Goal: Register for event/course

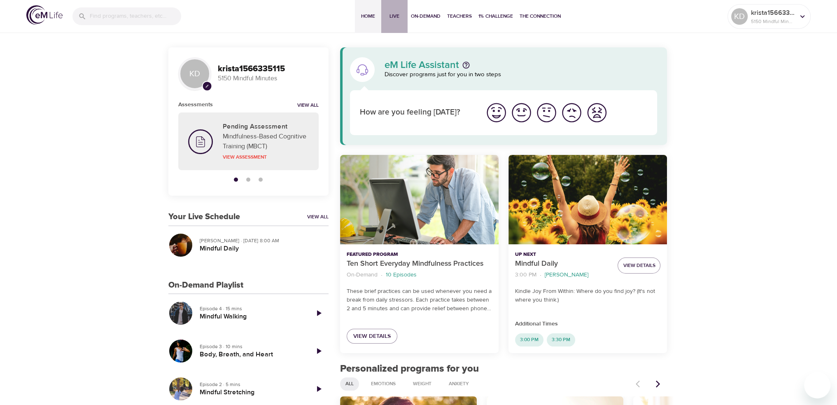
click at [394, 14] on span "Live" at bounding box center [394, 16] width 20 height 9
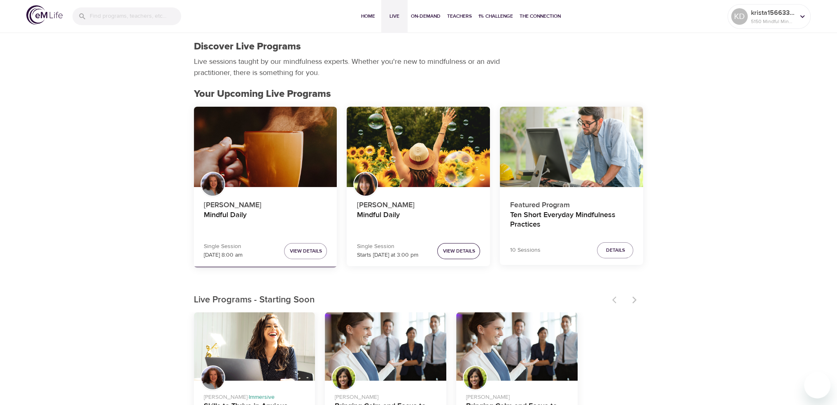
click at [449, 250] on span "View Details" at bounding box center [458, 251] width 32 height 9
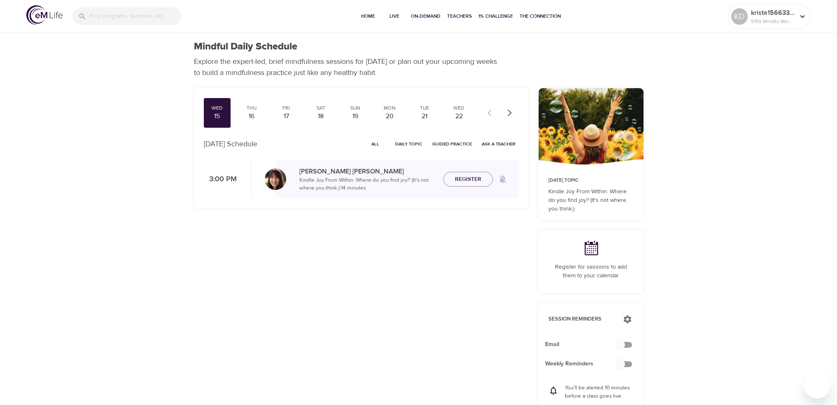
checkbox input "true"
click at [455, 176] on span "Register" at bounding box center [468, 179] width 26 height 10
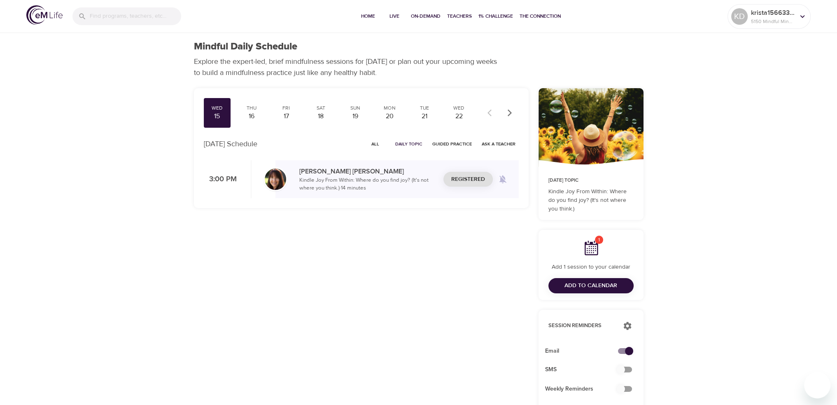
click at [576, 285] on span "Add to Calendar" at bounding box center [590, 285] width 53 height 10
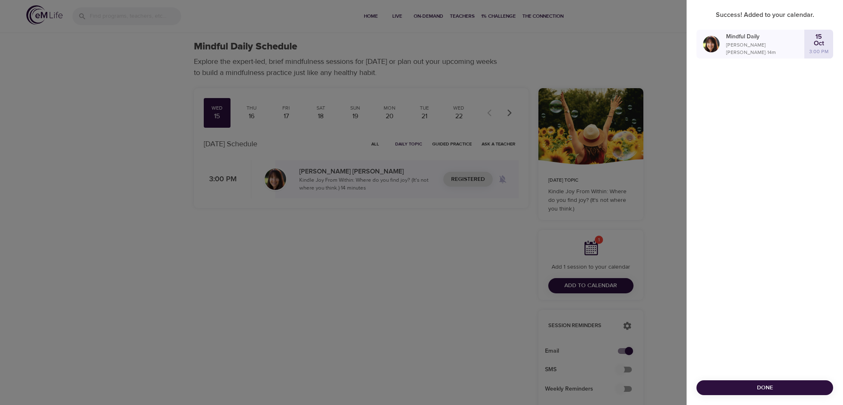
drag, startPoint x: 744, startPoint y: 388, endPoint x: 736, endPoint y: 386, distance: 7.7
click at [743, 388] on span "Done" at bounding box center [764, 387] width 123 height 10
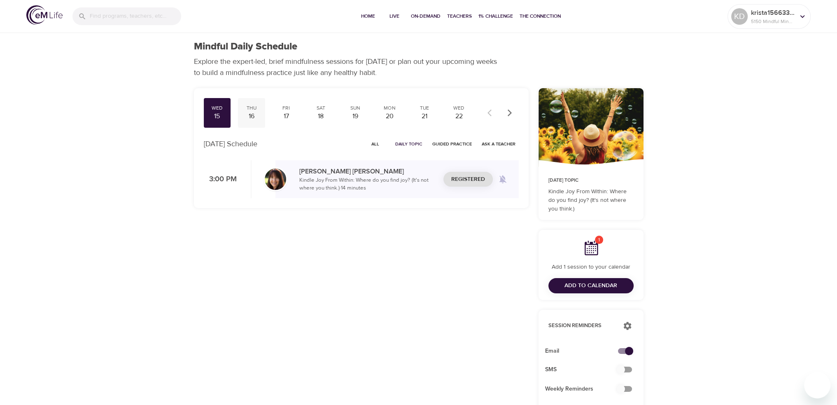
click at [248, 116] on div "16" at bounding box center [251, 116] width 21 height 9
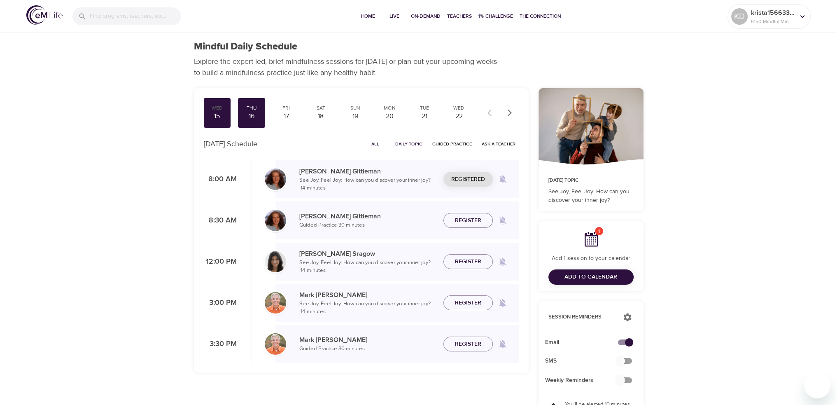
click at [319, 182] on p "See Joy, Feel Joy: How can you discover your inner joy? · 14 minutes" at bounding box center [367, 184] width 137 height 16
click at [458, 179] on span "Unregister" at bounding box center [468, 179] width 35 height 10
click at [460, 177] on span "Register" at bounding box center [468, 179] width 26 height 10
click at [584, 274] on span "Add to Calendar" at bounding box center [590, 277] width 53 height 10
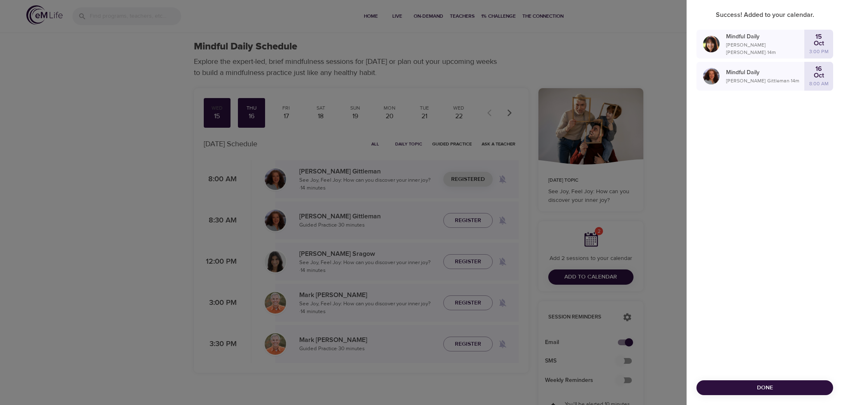
click at [89, 142] on div at bounding box center [421, 202] width 843 height 405
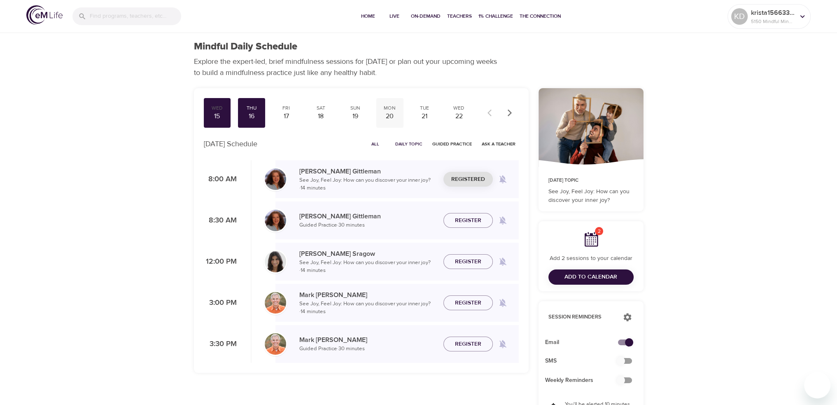
click at [385, 114] on div "20" at bounding box center [389, 116] width 21 height 9
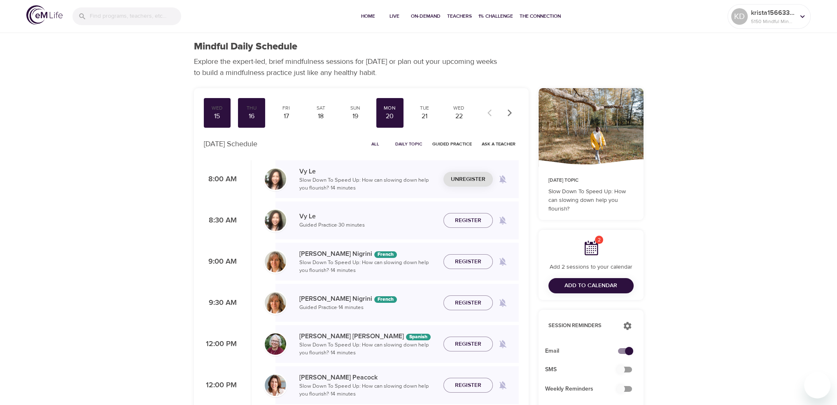
click at [460, 179] on span "Unregister" at bounding box center [468, 179] width 35 height 10
click at [459, 179] on span "Register" at bounding box center [468, 179] width 26 height 10
click at [420, 114] on div "21" at bounding box center [424, 116] width 21 height 9
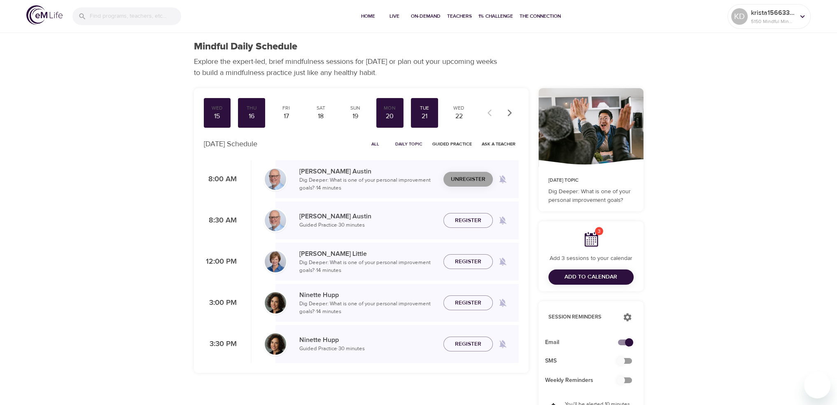
click at [461, 176] on span "Unregister" at bounding box center [468, 179] width 35 height 10
click at [458, 177] on span "Register" at bounding box center [468, 179] width 26 height 10
click at [459, 115] on div "22" at bounding box center [459, 116] width 21 height 9
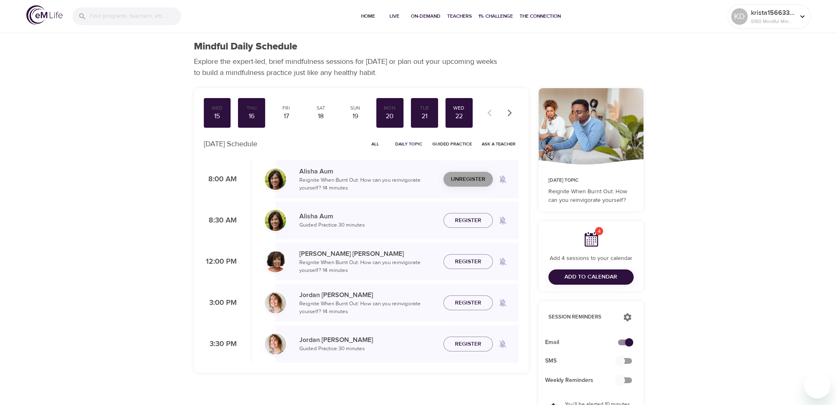
click at [461, 177] on span "Unregister" at bounding box center [468, 179] width 35 height 10
click at [458, 179] on span "Register" at bounding box center [468, 179] width 26 height 10
click at [509, 112] on icon "button" at bounding box center [509, 113] width 8 height 8
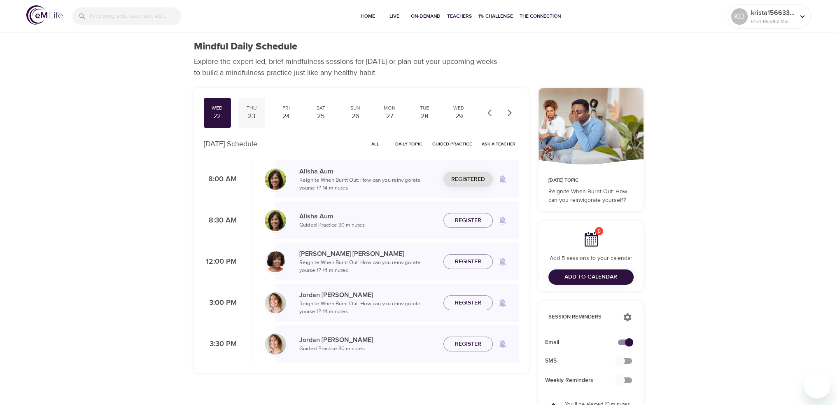
click at [253, 111] on div "Thu" at bounding box center [251, 108] width 21 height 7
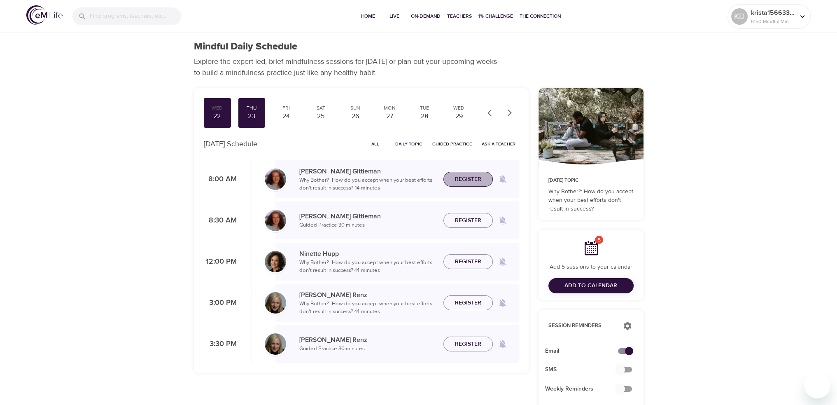
click at [460, 178] on span "Register" at bounding box center [468, 179] width 26 height 10
click at [286, 116] on div "24" at bounding box center [286, 116] width 21 height 9
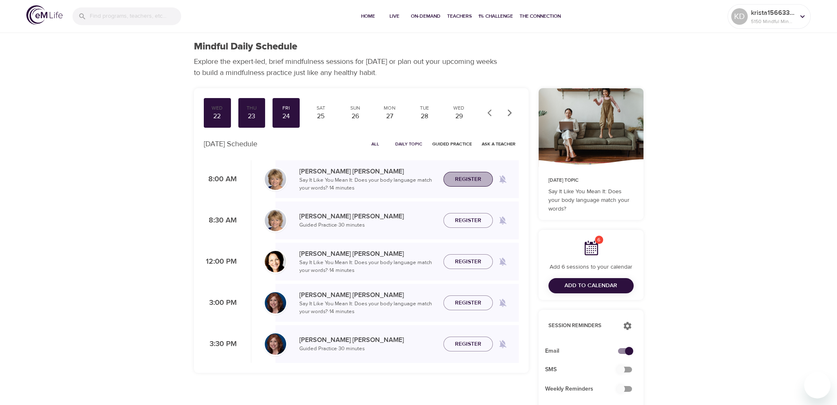
click at [460, 177] on span "Register" at bounding box center [468, 179] width 26 height 10
click at [584, 286] on span "Add to Calendar" at bounding box center [590, 285] width 53 height 10
